Goal: Task Accomplishment & Management: Use online tool/utility

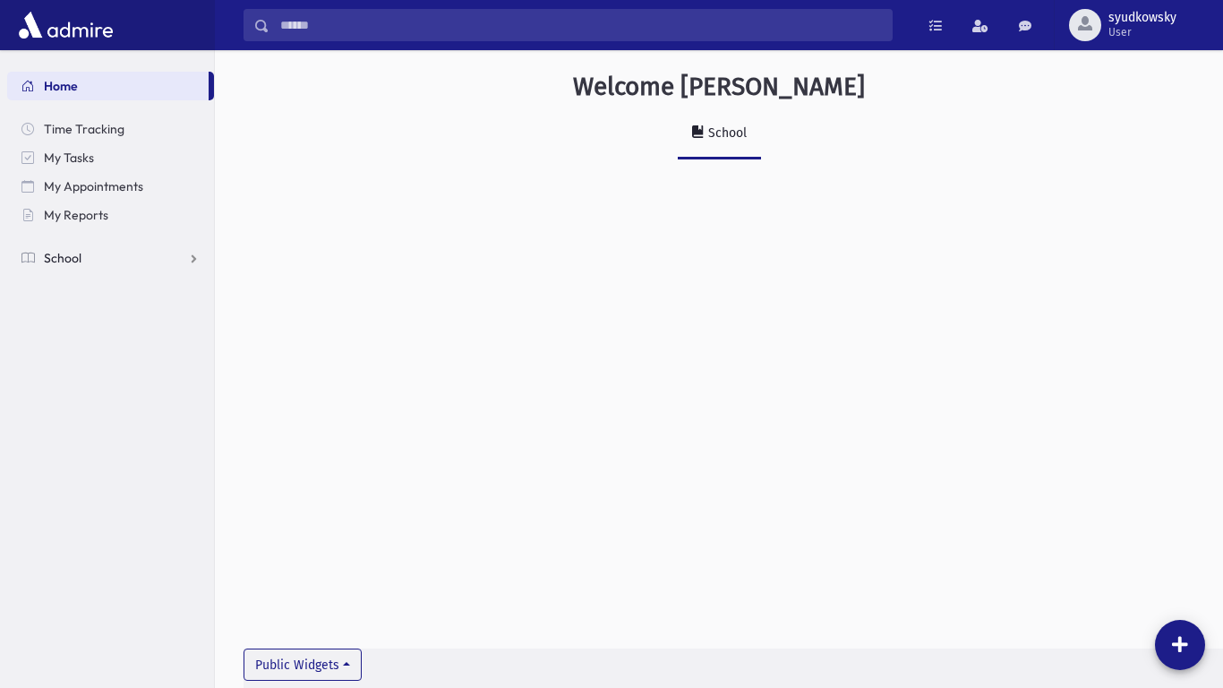
click at [63, 252] on span "School" at bounding box center [63, 258] width 38 height 16
click at [89, 311] on span "Attendance" at bounding box center [87, 315] width 66 height 16
click at [81, 346] on span "Entry" at bounding box center [83, 344] width 30 height 16
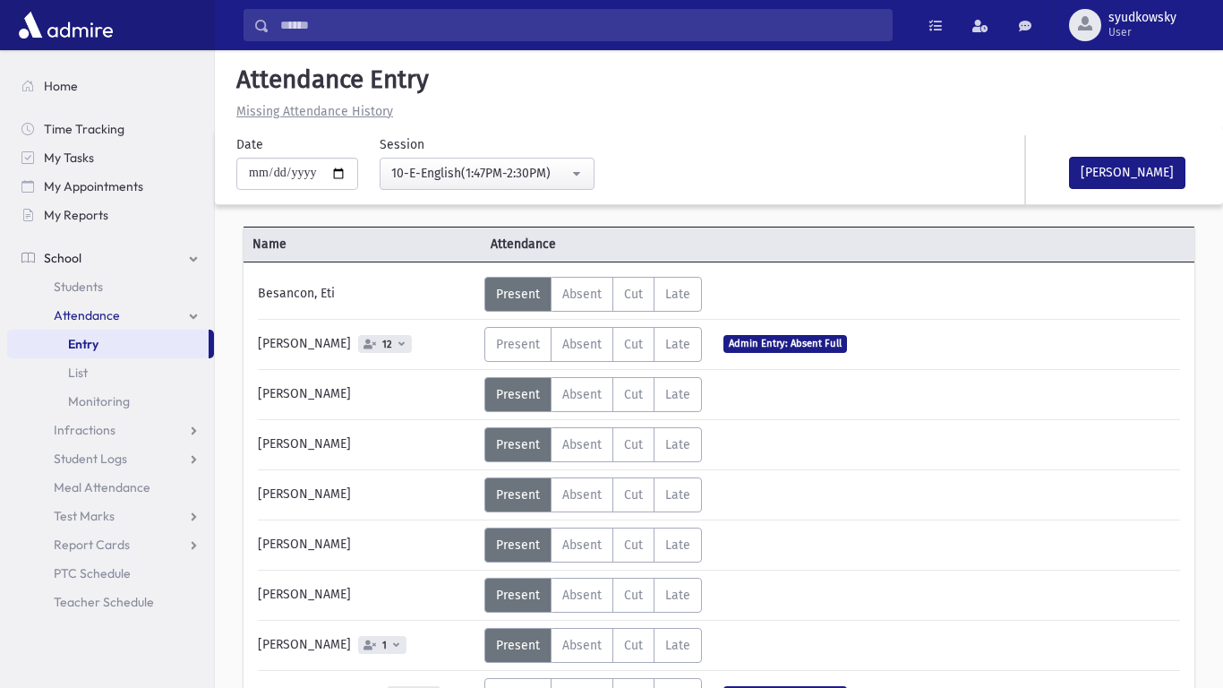
scroll to position [3, 0]
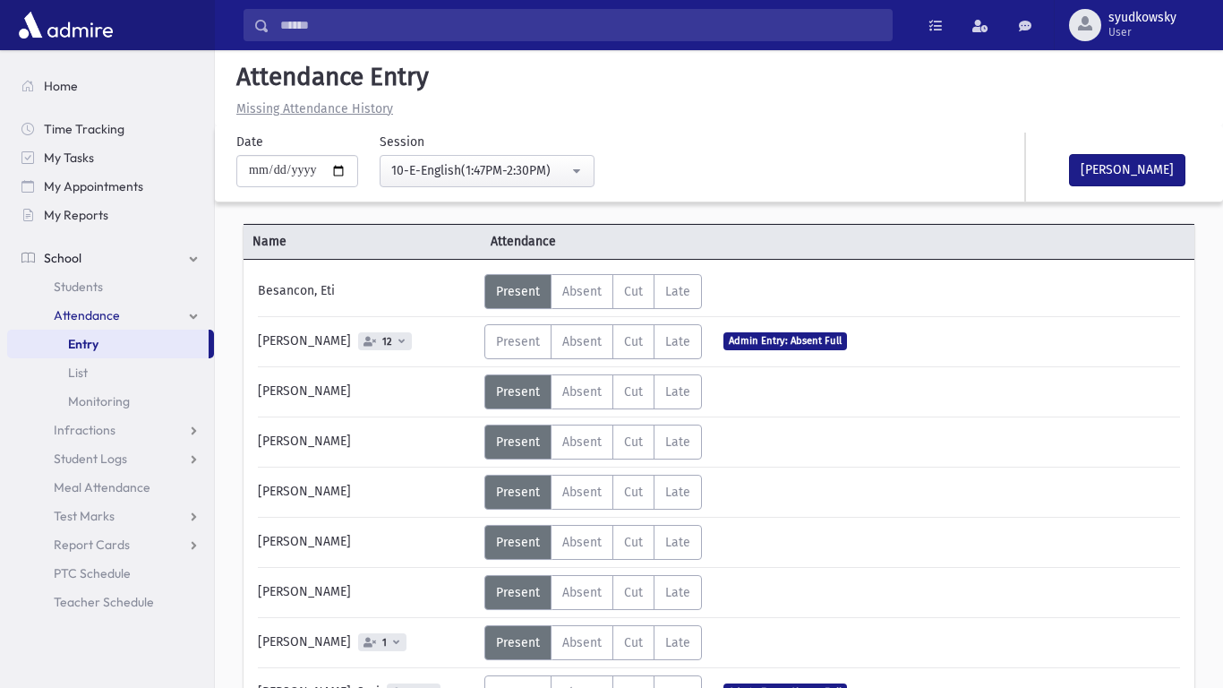
click at [353, 558] on div "Goldstein, Ella Mindy" at bounding box center [366, 542] width 235 height 35
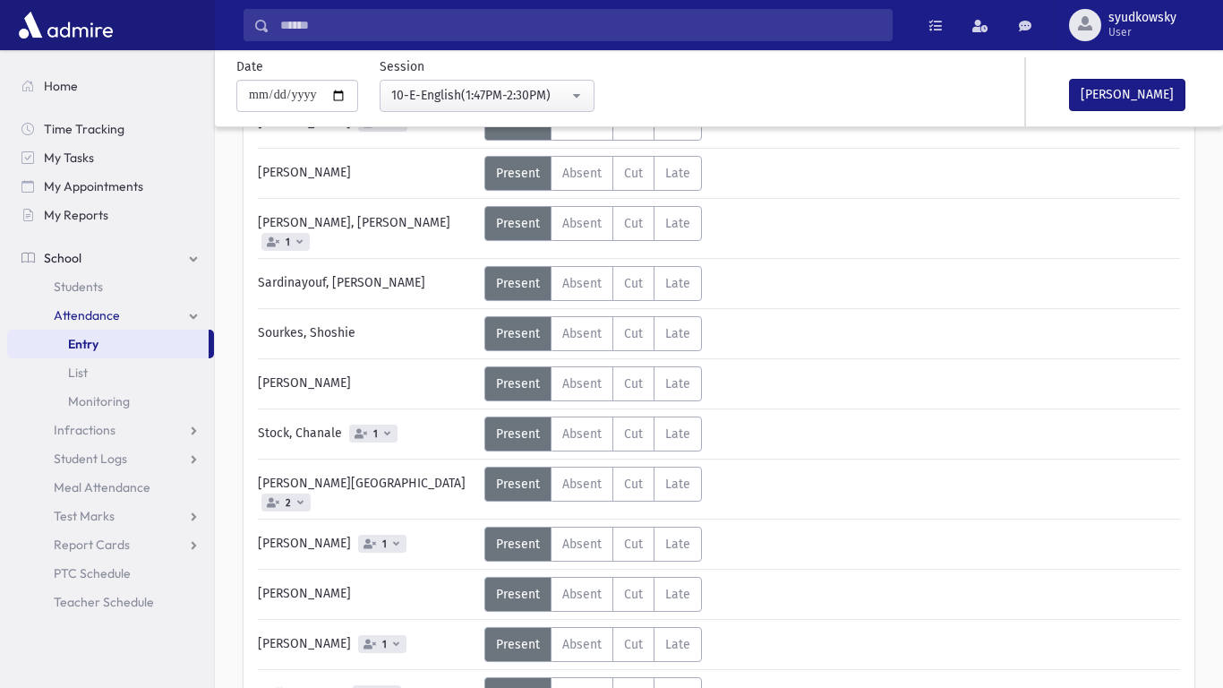
scroll to position [922, 0]
click at [593, 477] on span "Absent" at bounding box center [581, 484] width 39 height 15
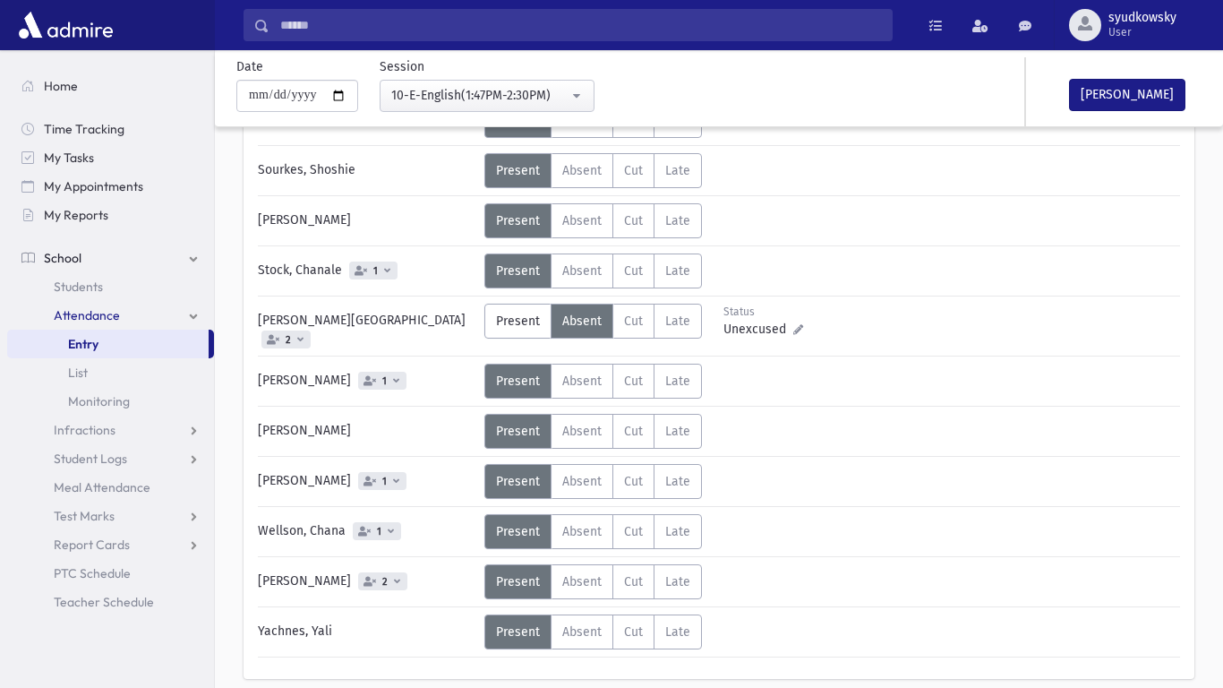
scroll to position [1090, 0]
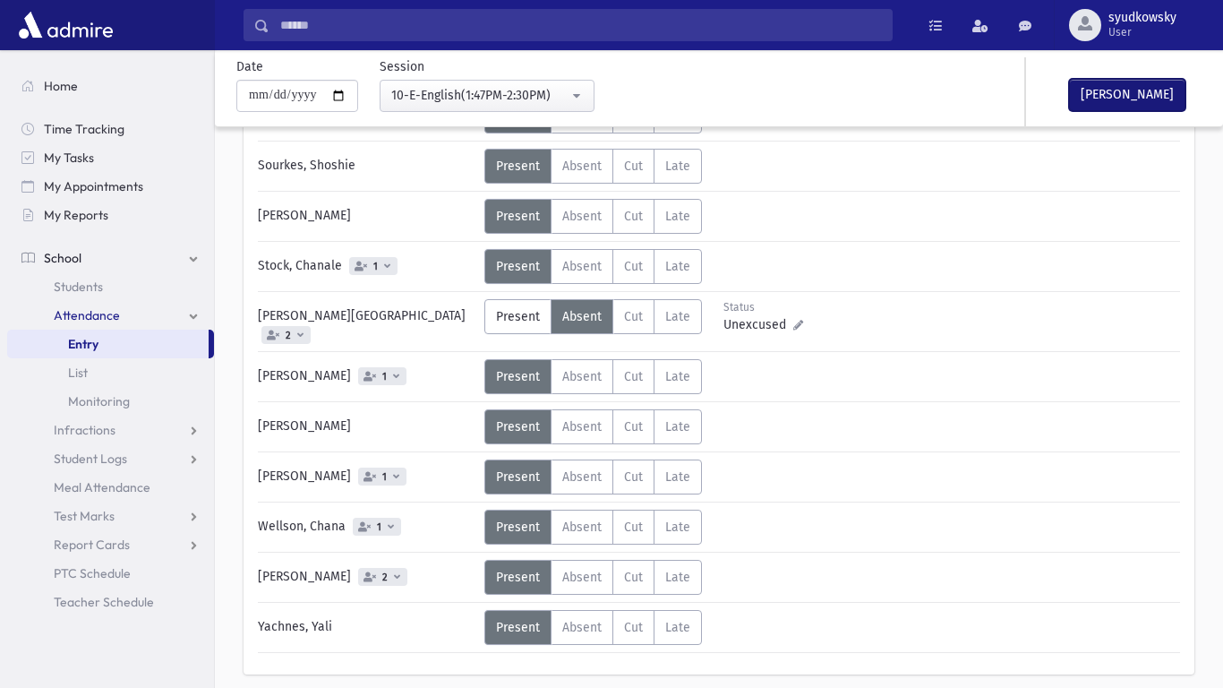
click at [1123, 106] on button "Mark Done" at bounding box center [1127, 95] width 116 height 32
click at [1123, 106] on div at bounding box center [1049, 91] width 329 height 69
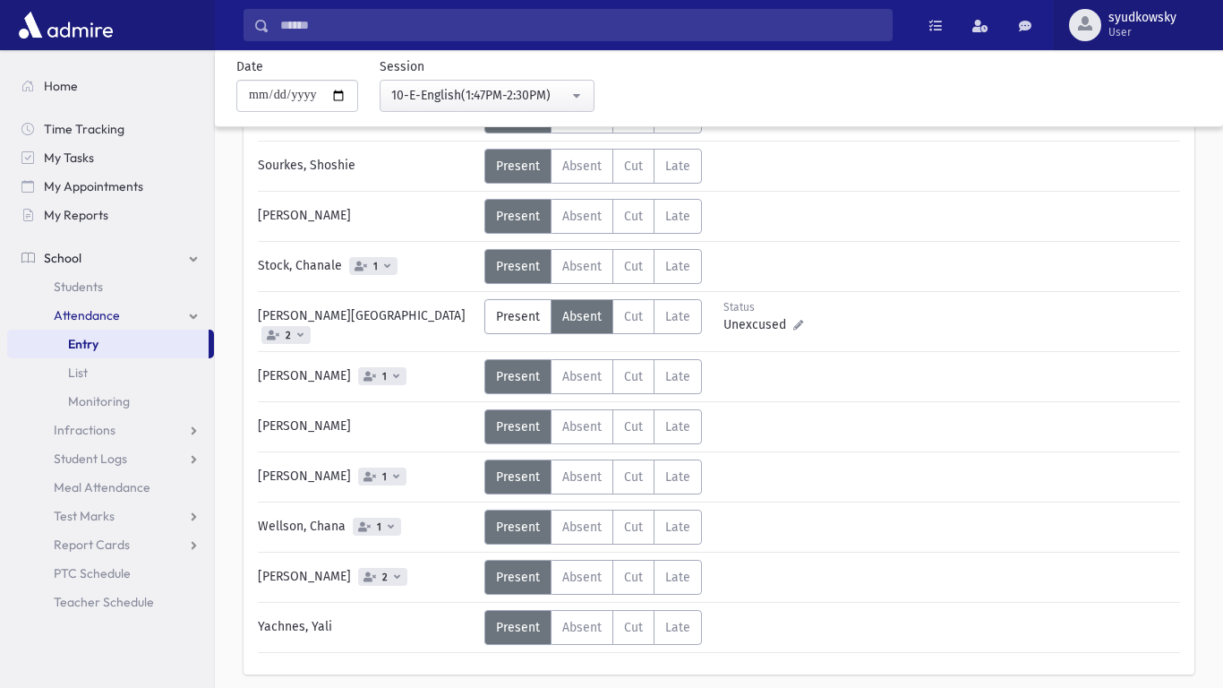
click at [1111, 21] on span "syudkowsky" at bounding box center [1142, 18] width 68 height 14
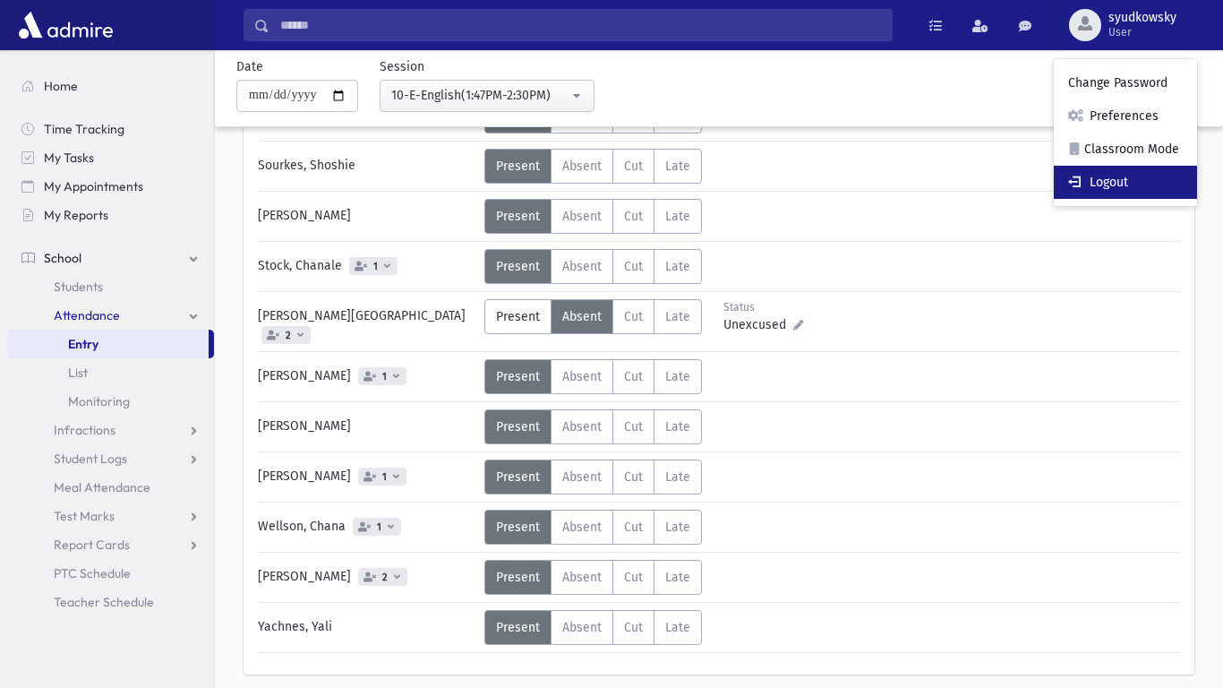
click at [1124, 184] on link "Logout" at bounding box center [1125, 182] width 143 height 33
